Goal: Task Accomplishment & Management: Use online tool/utility

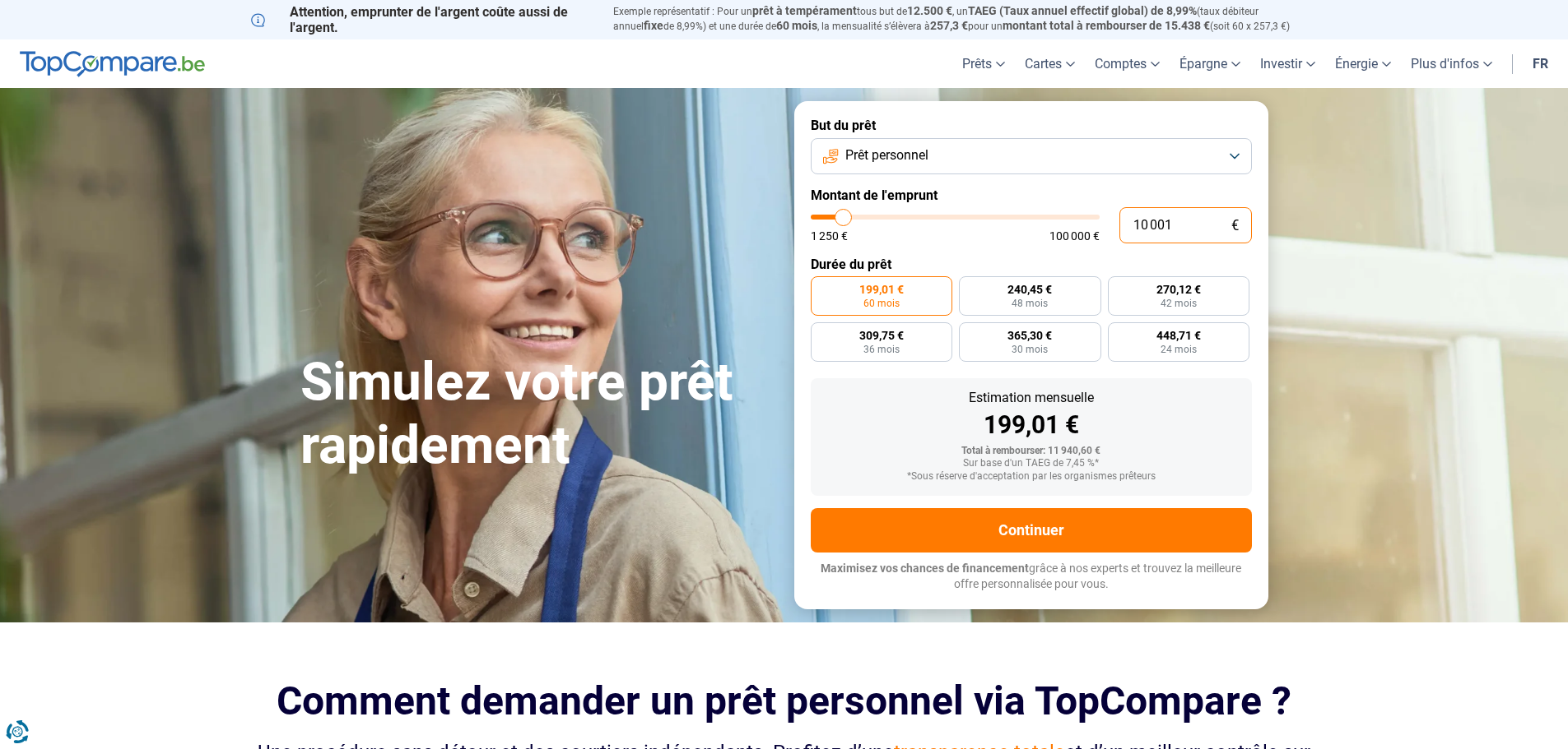
drag, startPoint x: 1181, startPoint y: 221, endPoint x: 1106, endPoint y: 230, distance: 75.5
click at [1106, 230] on div "10 001 € 1 250 € 100 000 €" at bounding box center [1031, 225] width 441 height 37
type input "1"
type input "1250"
type input "15"
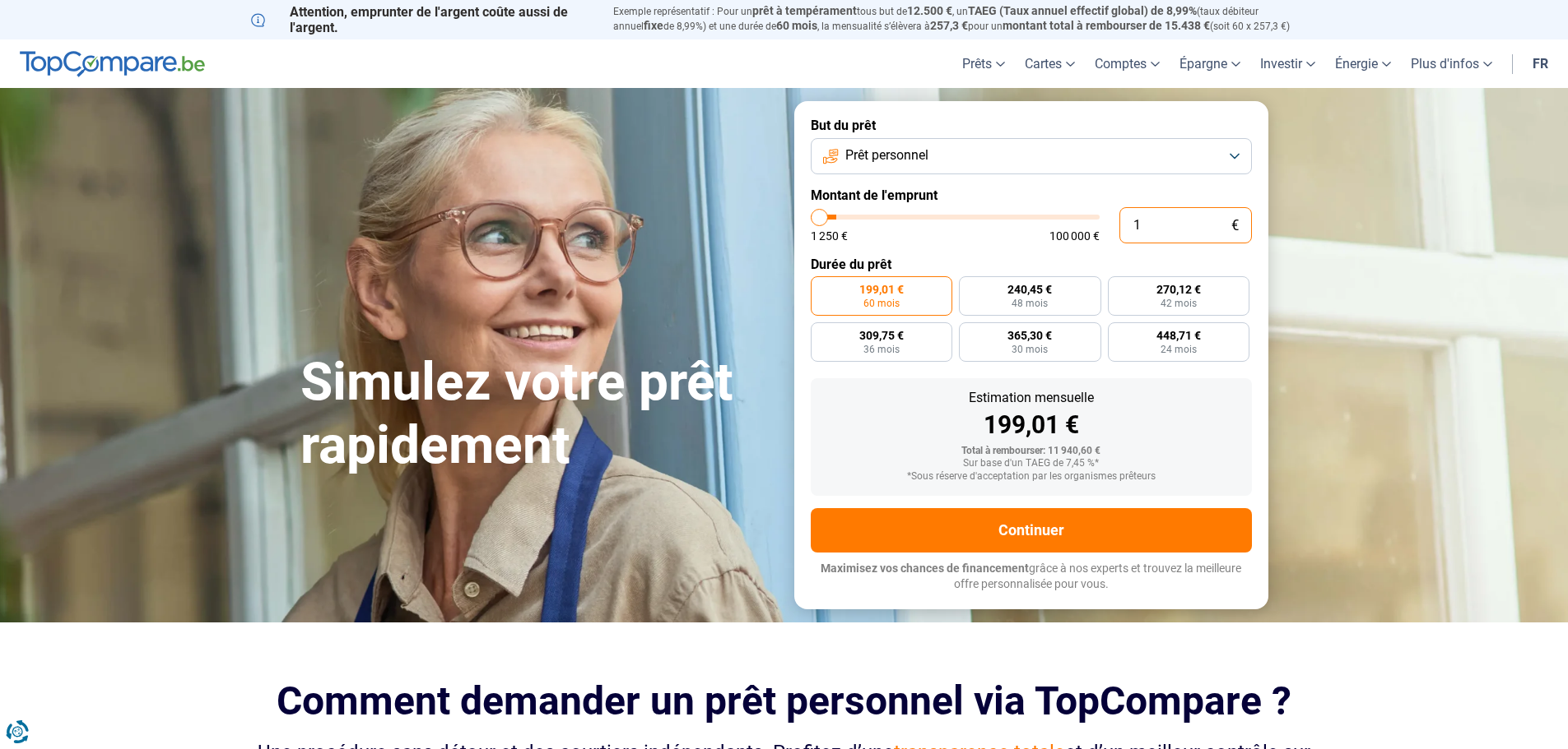
type input "1250"
type input "150"
type input "1250"
type input "1 500"
type input "1500"
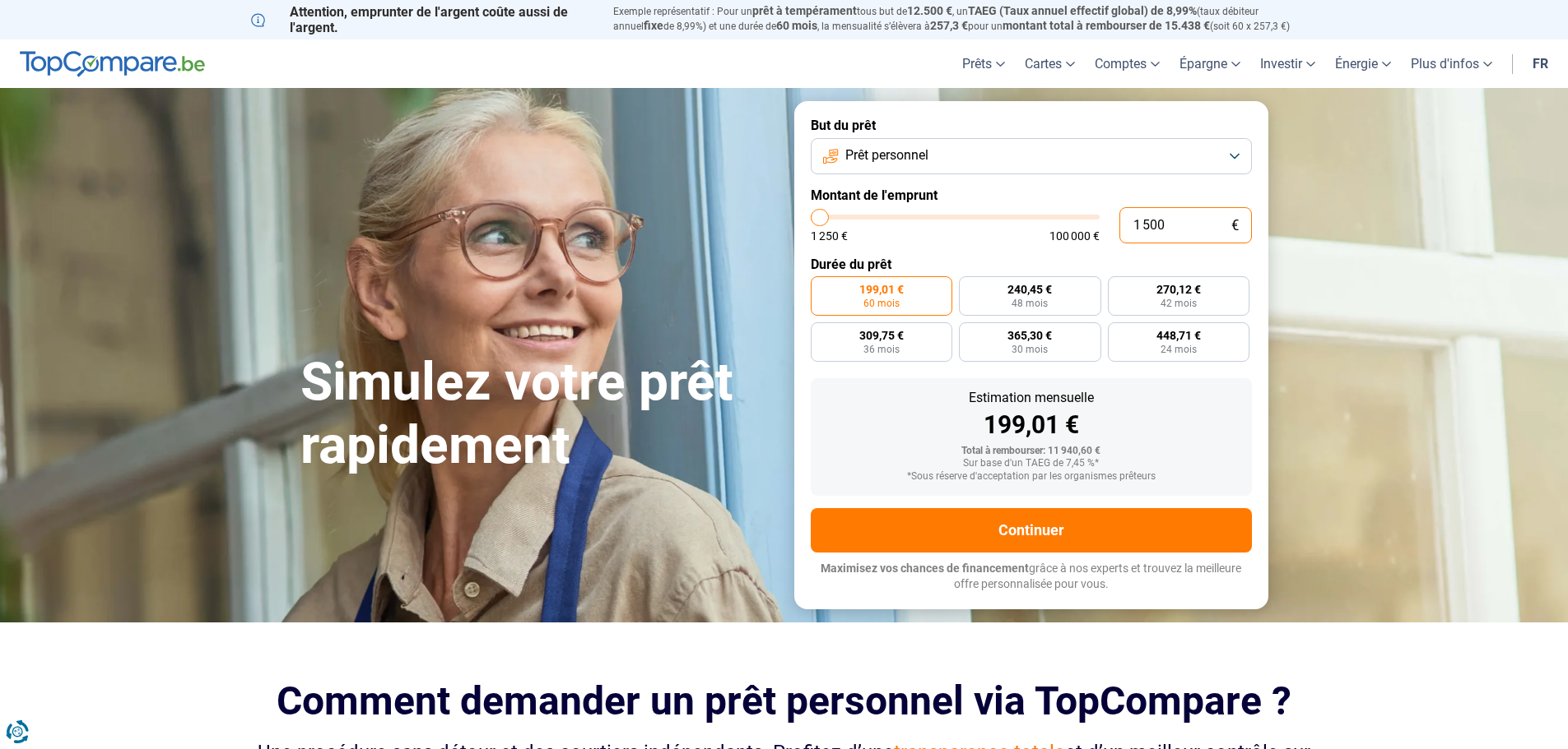
radio input "true"
